Goal: Task Accomplishment & Management: Use online tool/utility

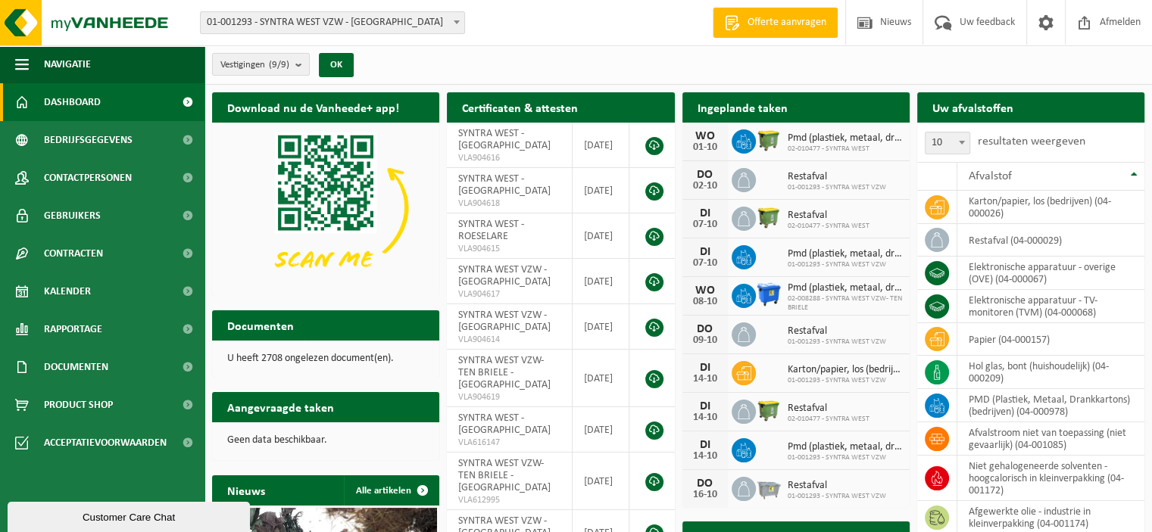
click at [87, 293] on span "Kalender" at bounding box center [67, 292] width 47 height 38
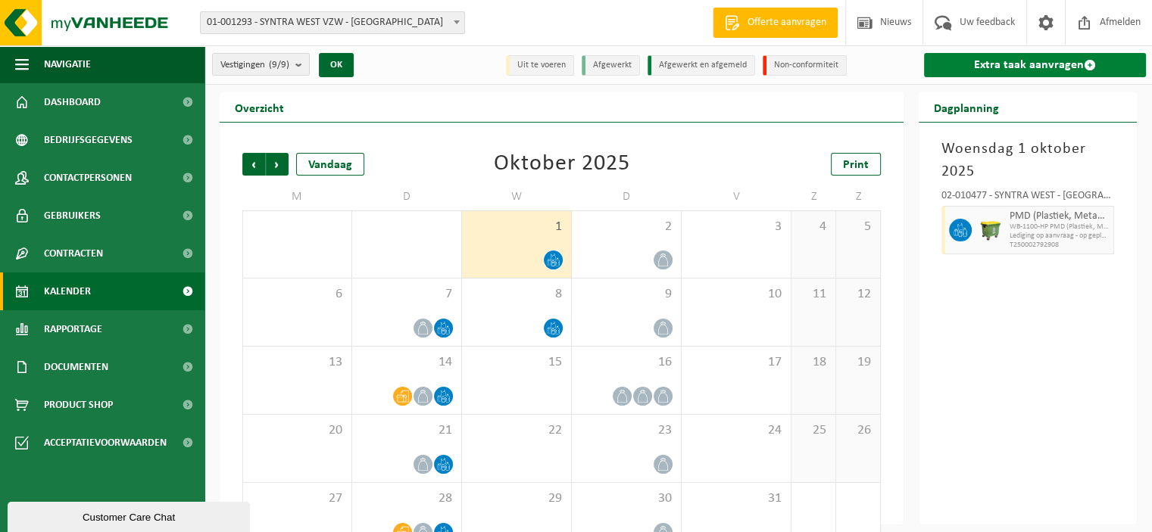
click at [1000, 72] on link "Extra taak aanvragen" at bounding box center [1035, 65] width 222 height 24
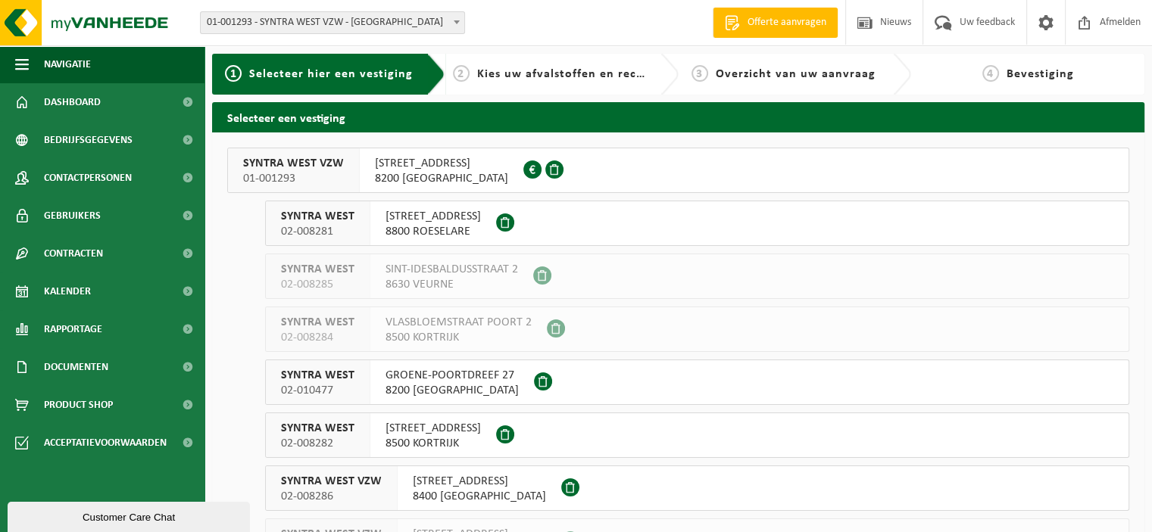
click at [458, 496] on span "8400 OOSTENDE" at bounding box center [479, 496] width 133 height 15
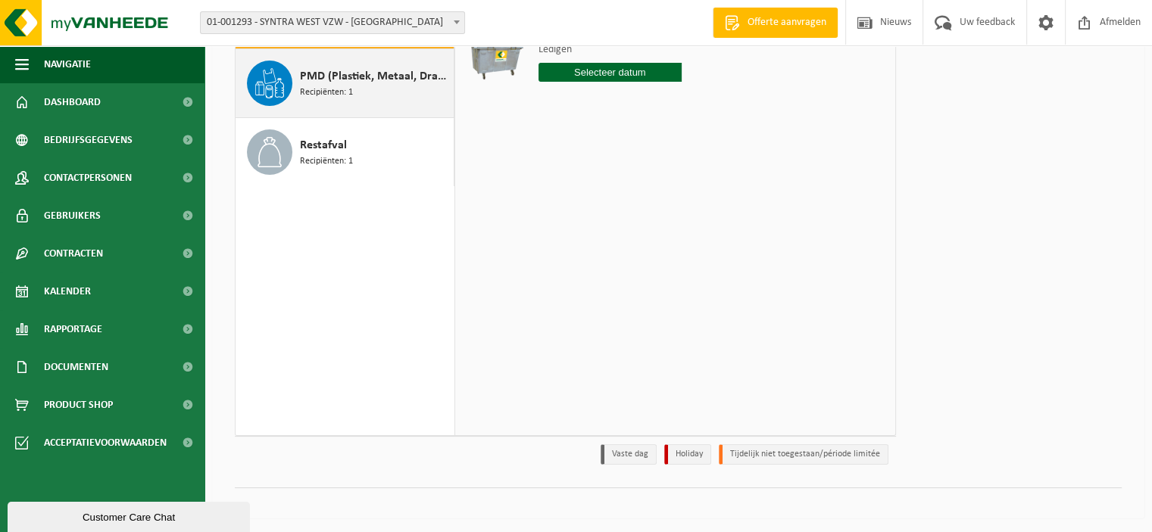
click at [288, 76] on span at bounding box center [269, 83] width 45 height 45
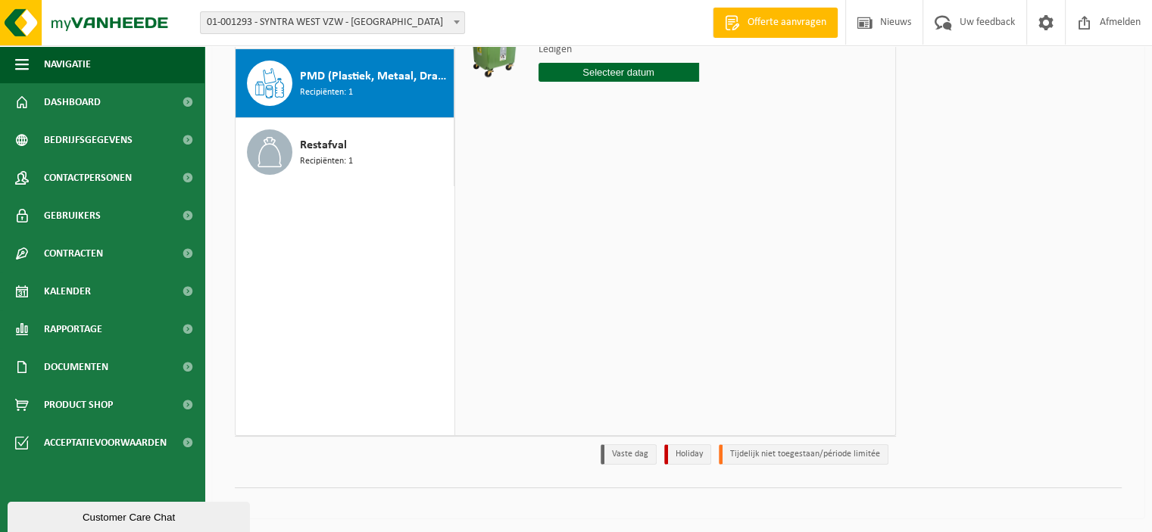
scroll to position [55, 0]
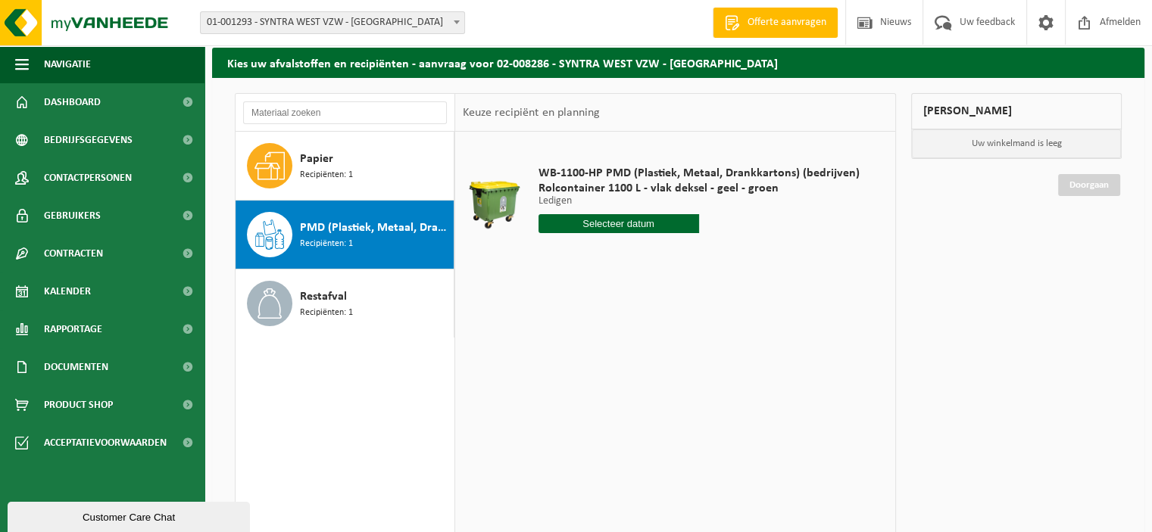
click at [635, 222] on input "text" at bounding box center [619, 223] width 161 height 19
click at [635, 333] on div "9" at bounding box center [632, 334] width 27 height 24
type input "Van 2025-10-09"
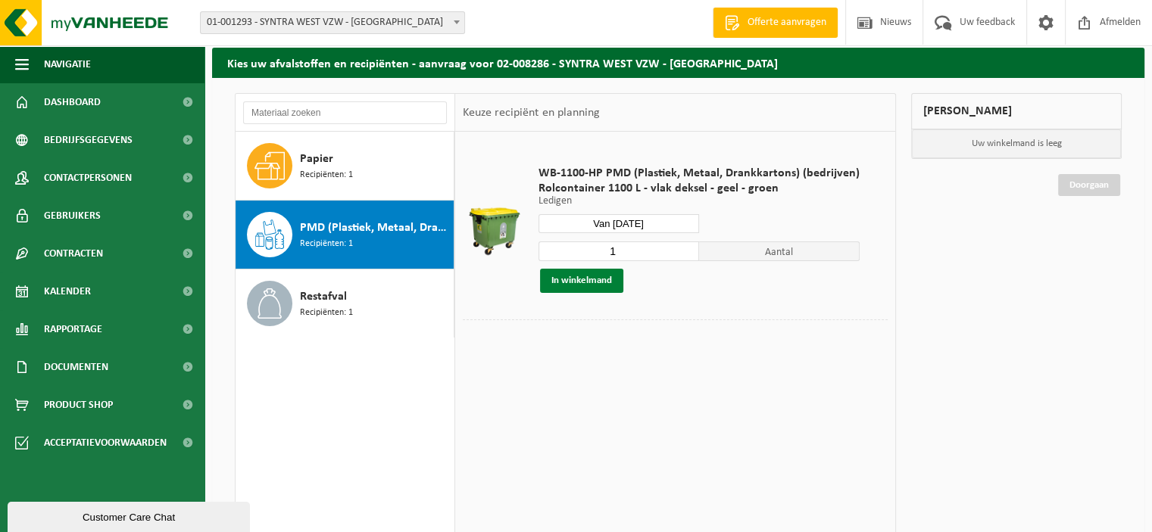
click at [576, 286] on button "In winkelmand" at bounding box center [581, 281] width 83 height 24
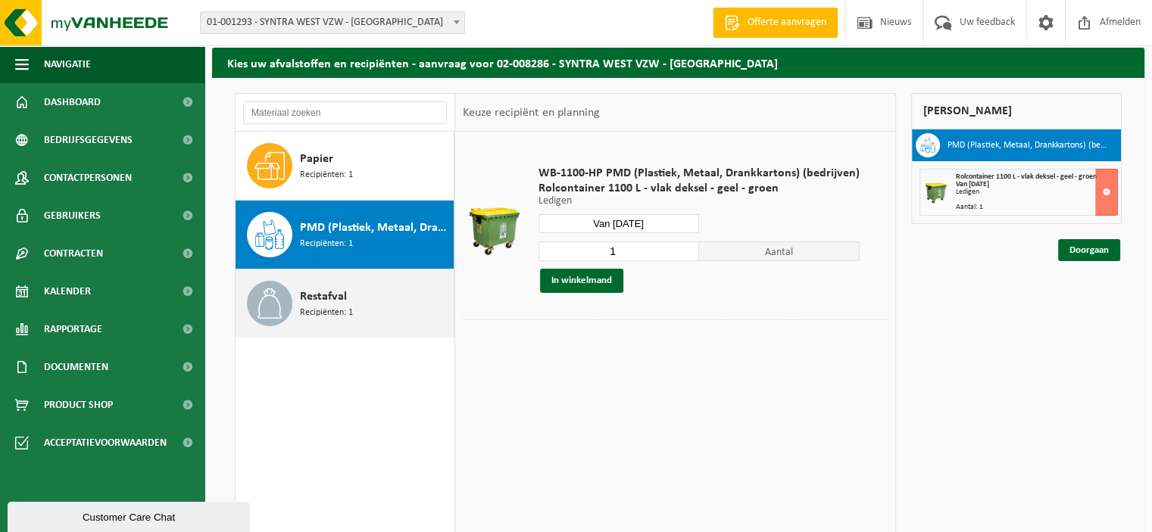
click at [341, 298] on span "Restafval" at bounding box center [323, 297] width 47 height 18
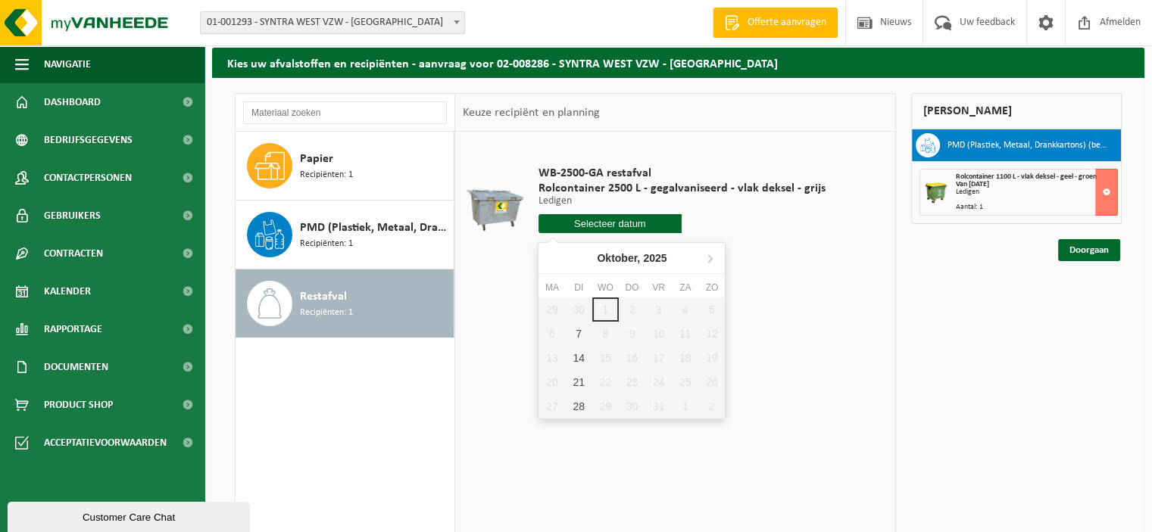
click at [651, 223] on input "text" at bounding box center [611, 223] width 144 height 19
click at [579, 351] on div "14" at bounding box center [579, 358] width 27 height 24
type input "Van 2025-10-14"
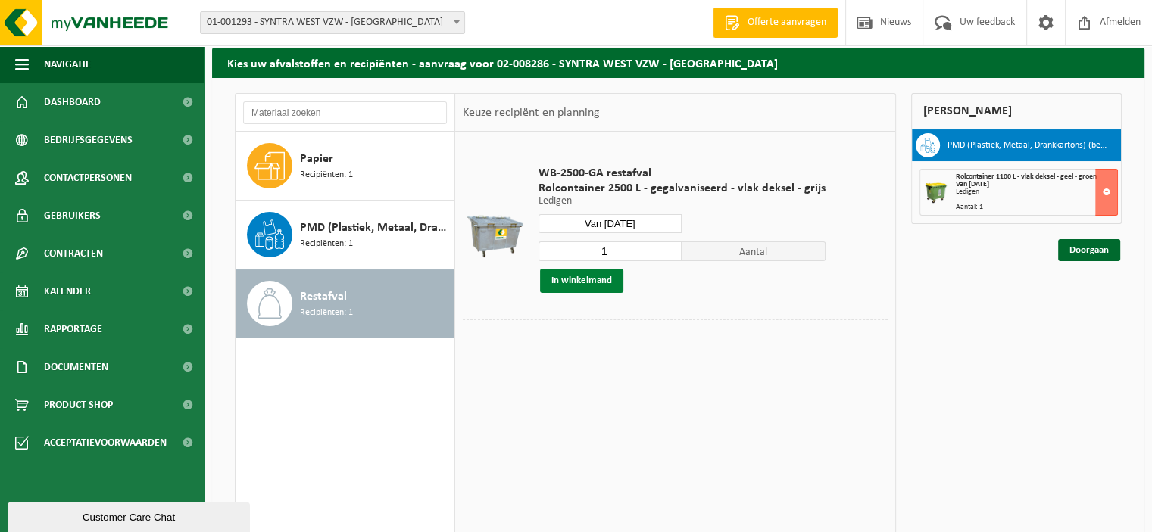
click at [598, 287] on button "In winkelmand" at bounding box center [581, 281] width 83 height 24
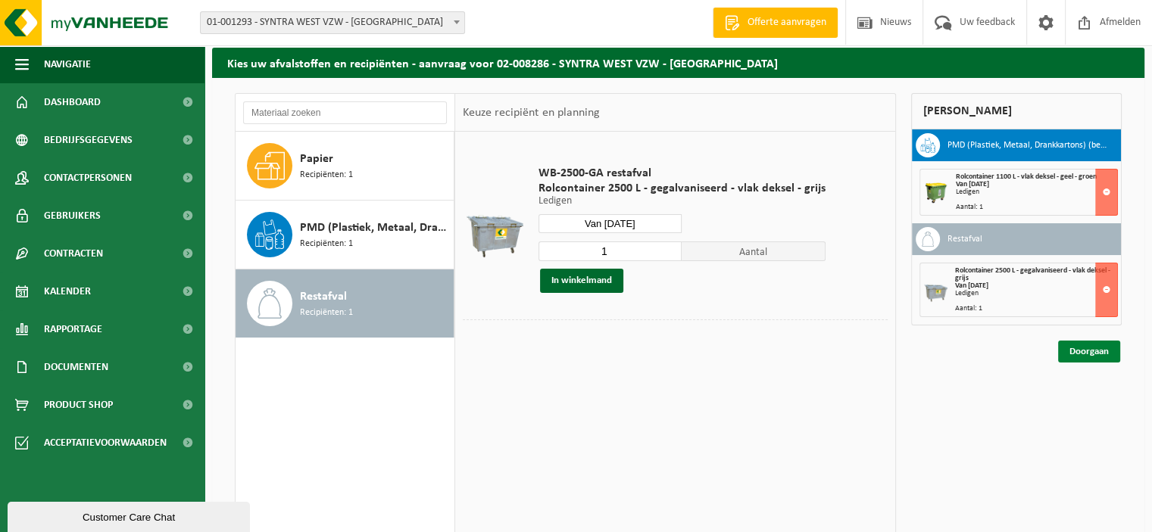
click at [1093, 348] on link "Doorgaan" at bounding box center [1089, 352] width 62 height 22
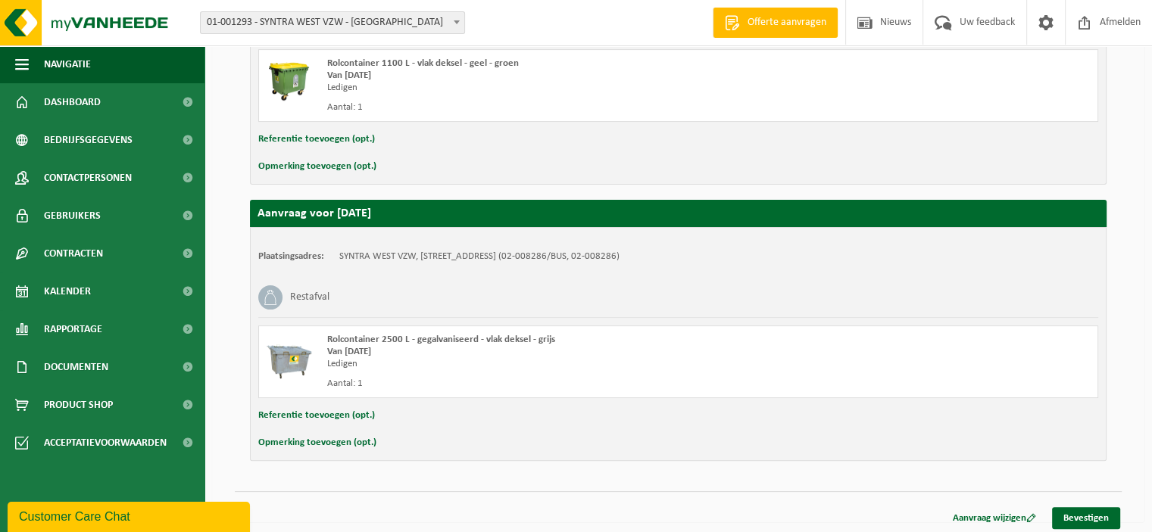
scroll to position [392, 0]
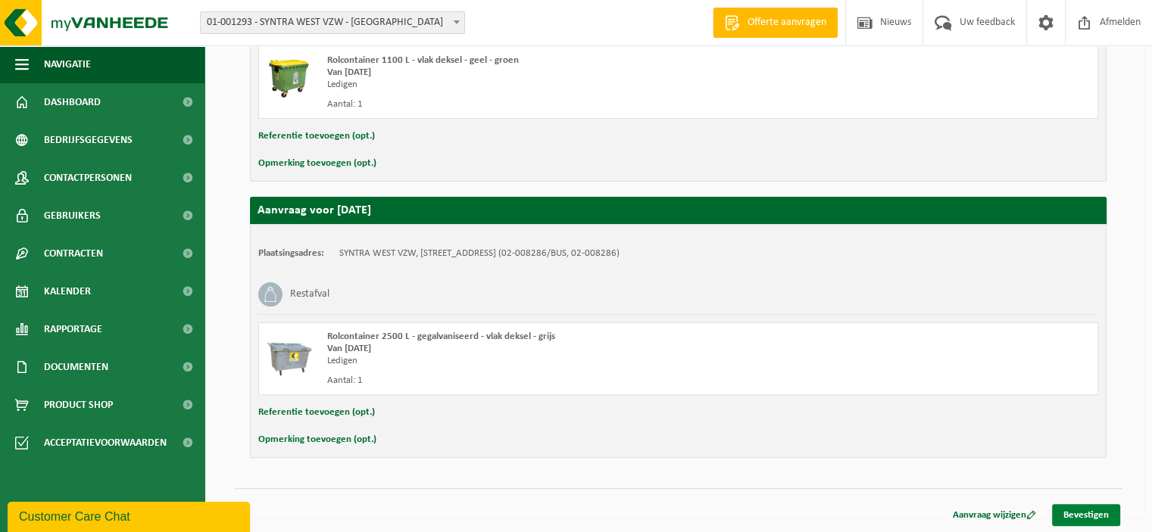
click at [1091, 517] on link "Bevestigen" at bounding box center [1086, 515] width 68 height 22
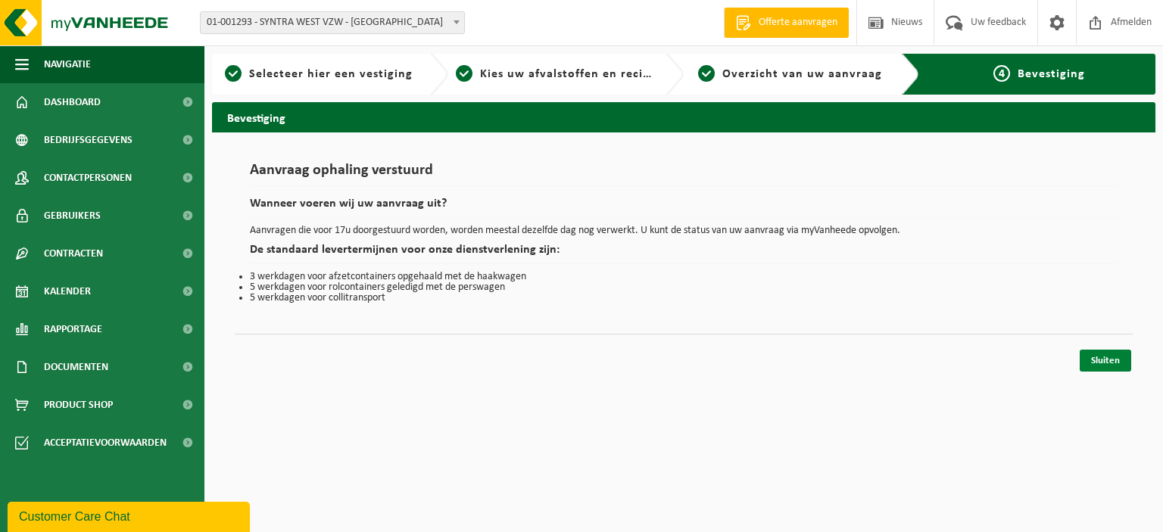
click at [1098, 360] on link "Sluiten" at bounding box center [1106, 361] width 52 height 22
